Goal: Navigation & Orientation: Go to known website

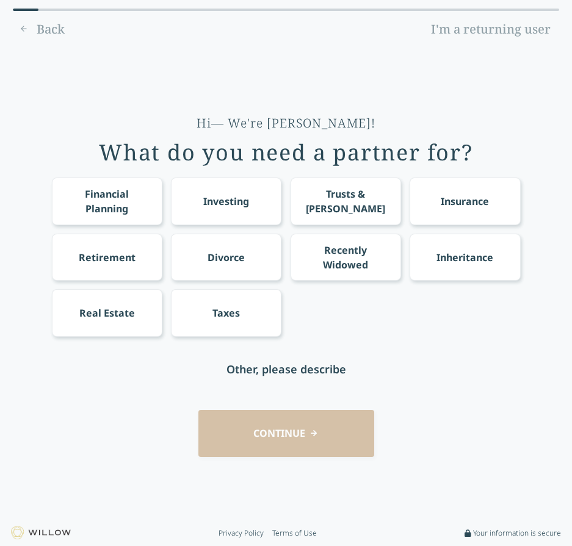
click at [491, 29] on link "I'm a returning user" at bounding box center [490, 30] width 137 height 20
